Goal: Information Seeking & Learning: Learn about a topic

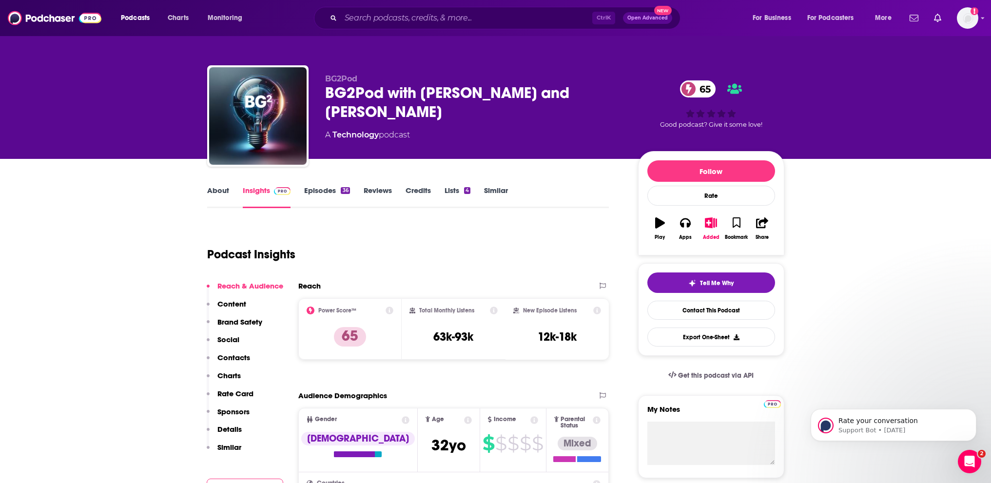
drag, startPoint x: 127, startPoint y: 274, endPoint x: 132, endPoint y: 271, distance: 5.7
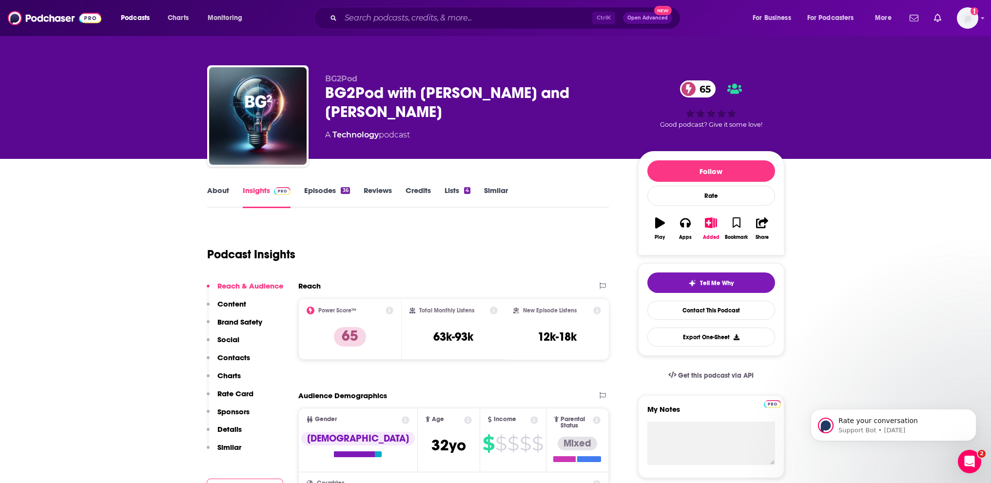
click at [970, 409] on button "Dismiss notification" at bounding box center [973, 412] width 13 height 13
